Goal: Transaction & Acquisition: Purchase product/service

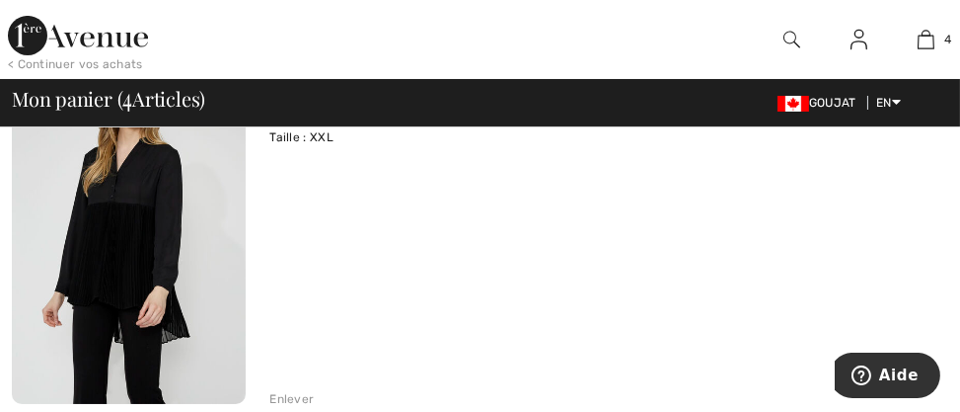
scroll to position [268, 0]
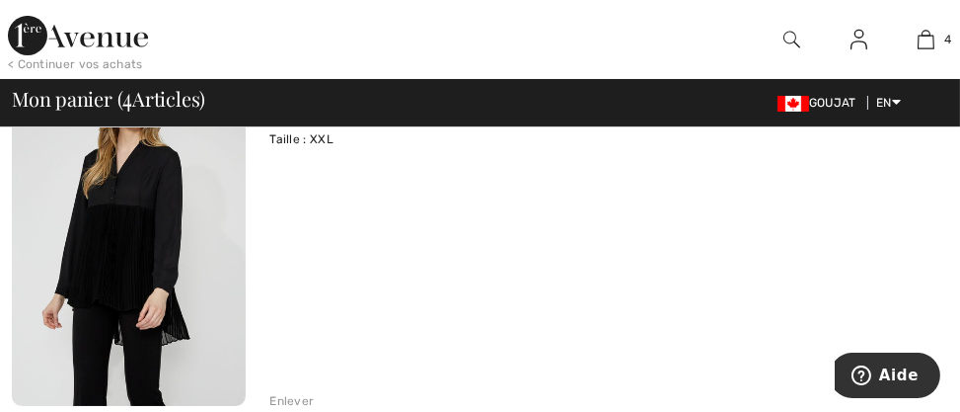
click at [186, 297] on img at bounding box center [129, 229] width 234 height 351
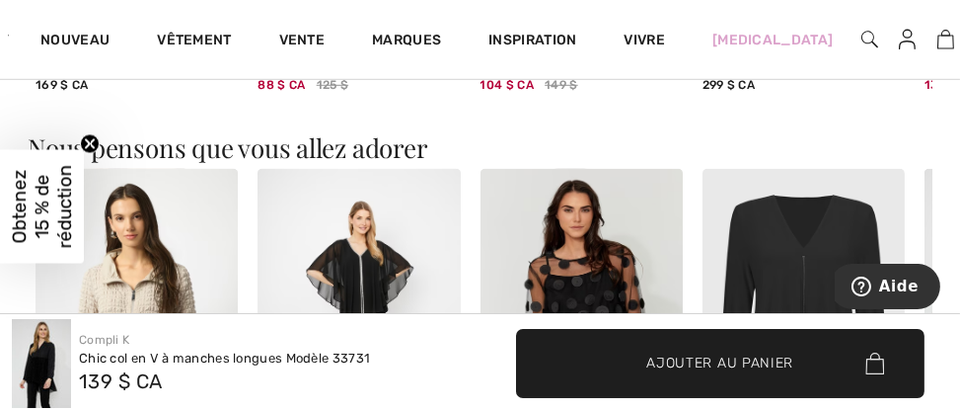
scroll to position [1974, 0]
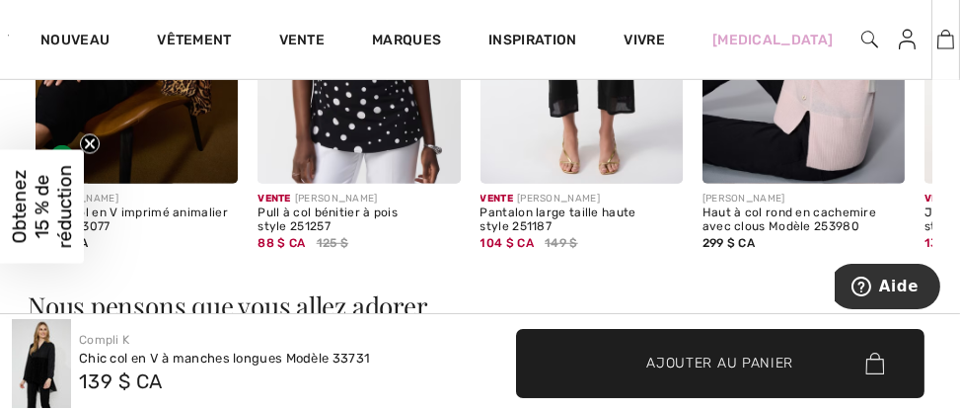
click at [938, 36] on img at bounding box center [946, 40] width 17 height 24
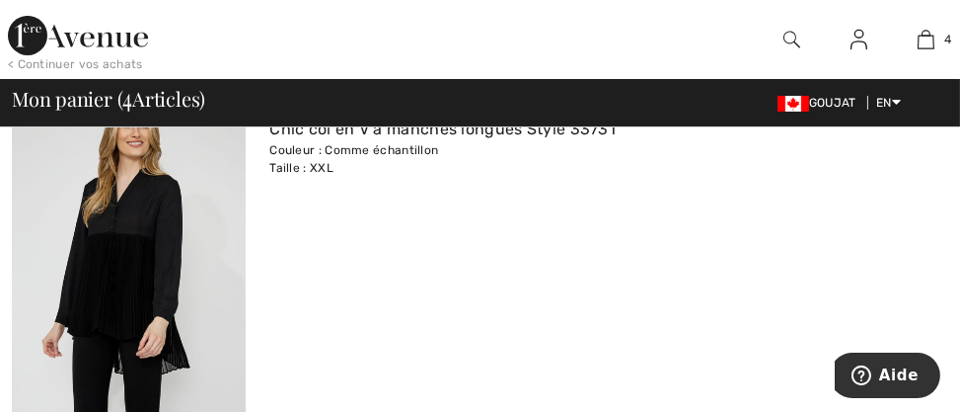
scroll to position [268, 0]
